Goal: Navigation & Orientation: Find specific page/section

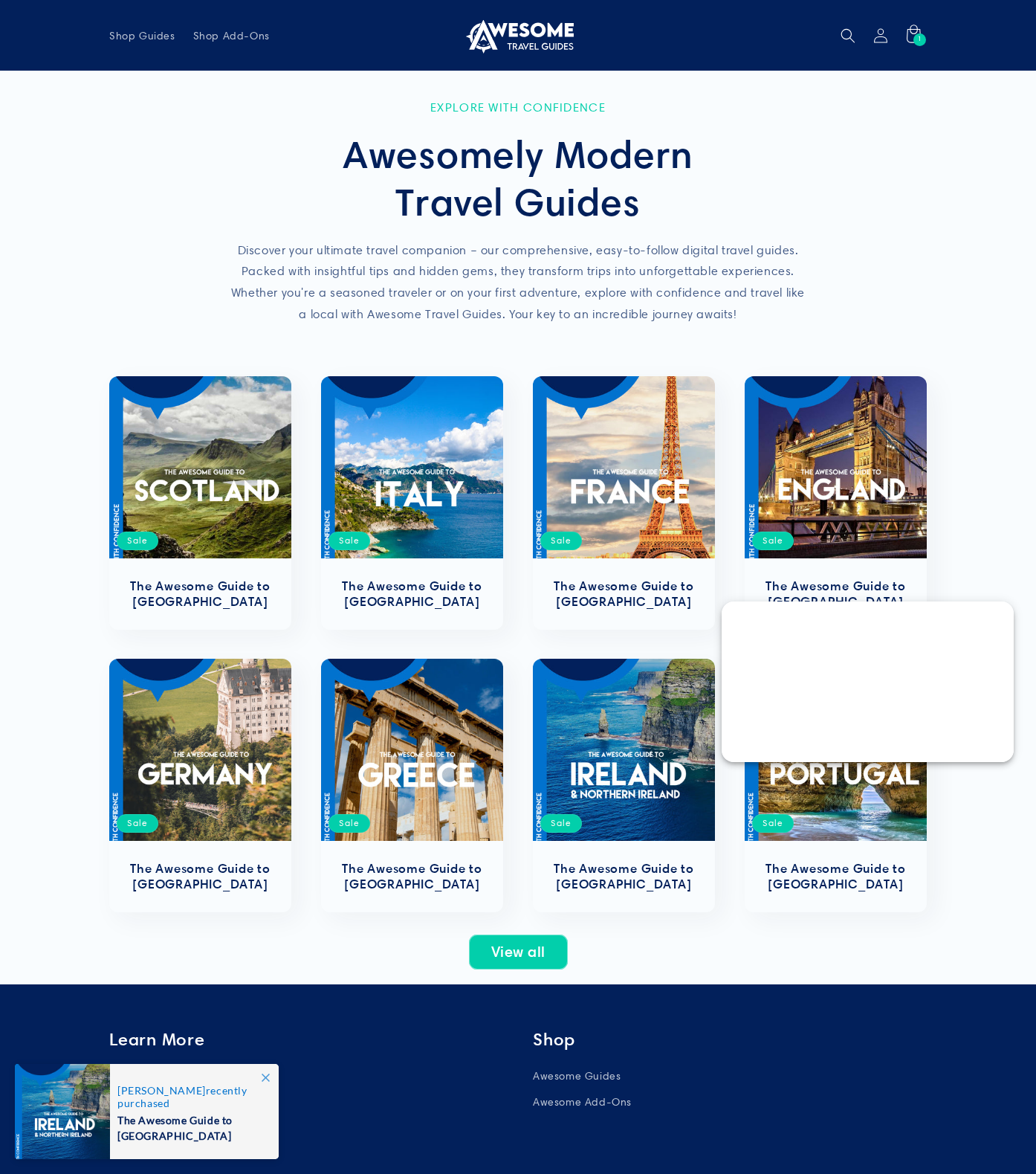
click at [735, 620] on div at bounding box center [868, 681] width 292 height 161
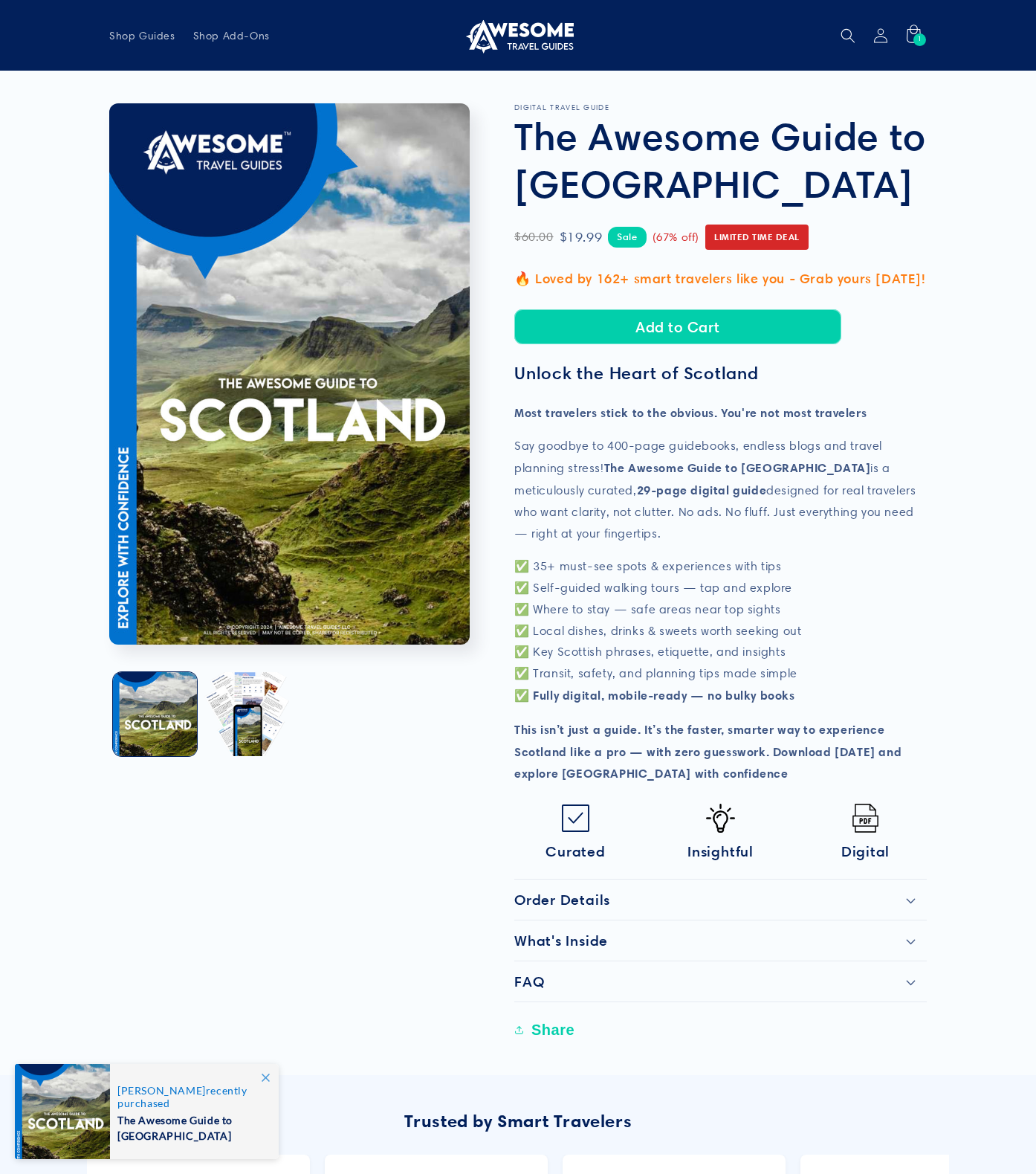
click at [537, 41] on img at bounding box center [518, 35] width 111 height 36
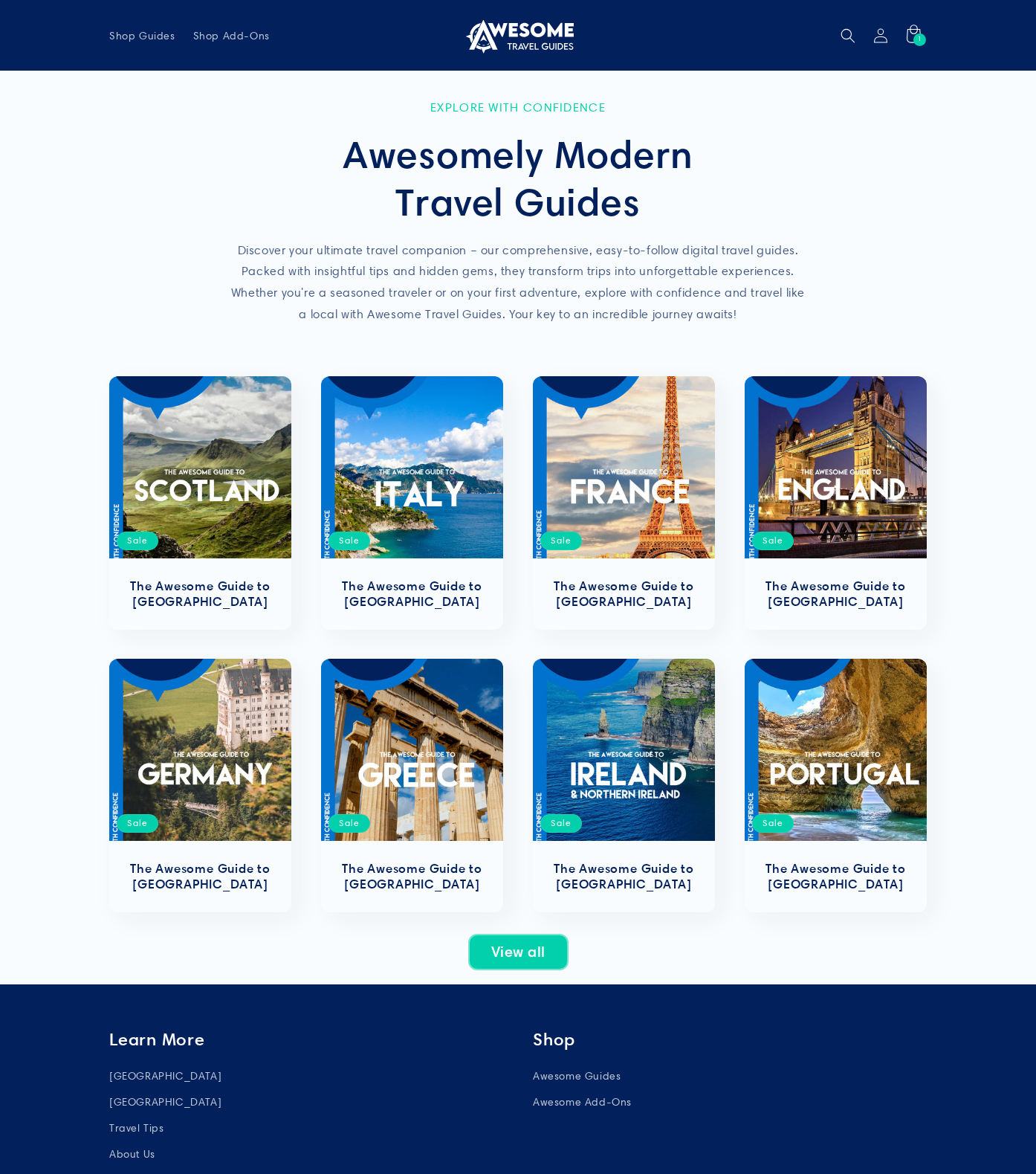
click at [513, 961] on link "View all" at bounding box center [518, 952] width 99 height 35
